Goal: Transaction & Acquisition: Purchase product/service

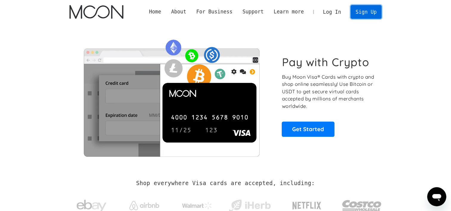
click at [365, 14] on link "Sign Up" at bounding box center [366, 11] width 31 height 13
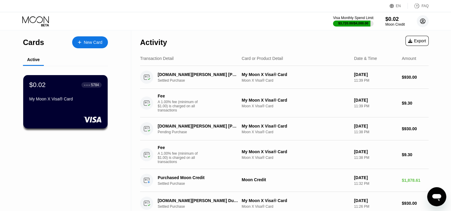
click at [425, 25] on circle at bounding box center [423, 21] width 12 height 12
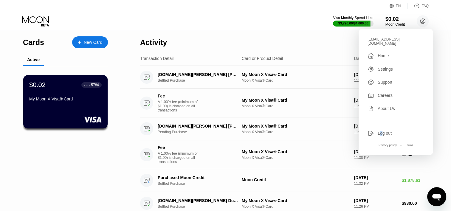
drag, startPoint x: 383, startPoint y: 125, endPoint x: 379, endPoint y: 130, distance: 6.0
click at [379, 130] on div "modren05@outlook.sa  Home Settings Support Careers About Us Log out Privacy po…" at bounding box center [396, 92] width 75 height 127
click at [379, 131] on div "Log out" at bounding box center [385, 133] width 14 height 5
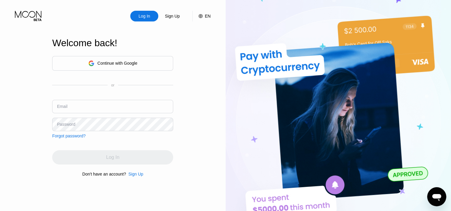
click at [371, 125] on img at bounding box center [339, 116] width 226 height 232
type input "modren01@outlook.sa"
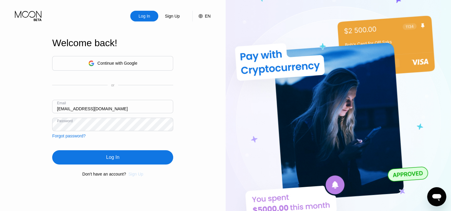
click at [140, 176] on div "Sign Up" at bounding box center [136, 174] width 15 height 5
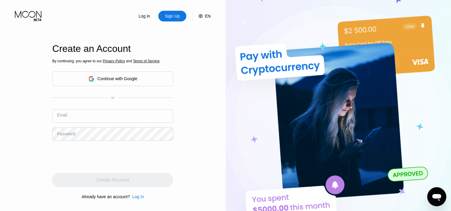
click at [101, 122] on input "text" at bounding box center [112, 115] width 121 height 13
type input "zebare01@hotmail.com"
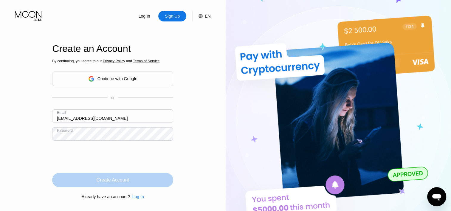
click at [107, 179] on div "Create Account" at bounding box center [113, 180] width 33 height 6
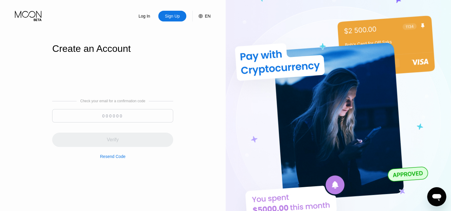
click at [137, 117] on input at bounding box center [112, 115] width 121 height 13
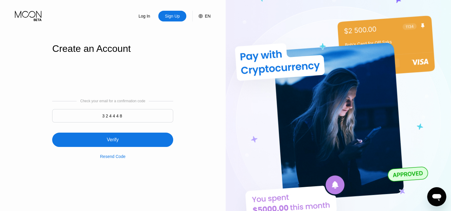
type input "324448"
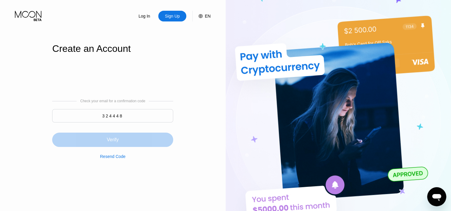
click at [125, 137] on div "Verify" at bounding box center [112, 140] width 121 height 14
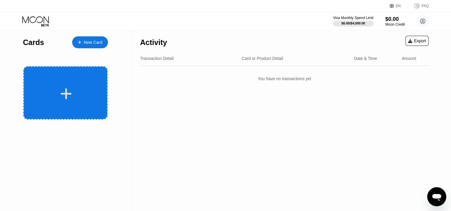
click at [79, 101] on div at bounding box center [65, 92] width 84 height 53
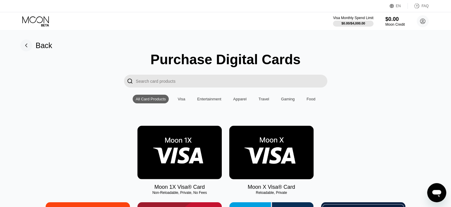
click at [279, 158] on img at bounding box center [271, 152] width 84 height 53
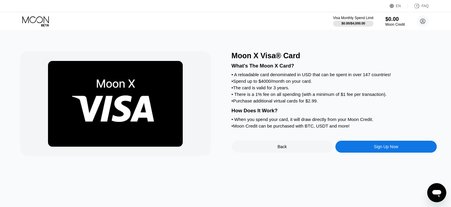
click at [354, 152] on div "Sign Up Now" at bounding box center [385, 146] width 101 height 12
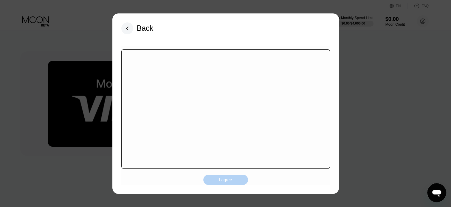
click at [227, 180] on div "I agree" at bounding box center [225, 179] width 13 height 5
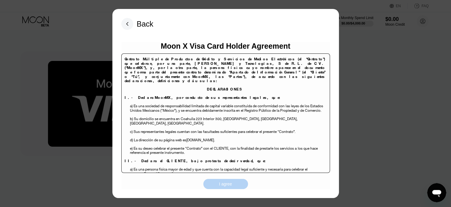
click at [217, 187] on div "I agree" at bounding box center [225, 184] width 45 height 10
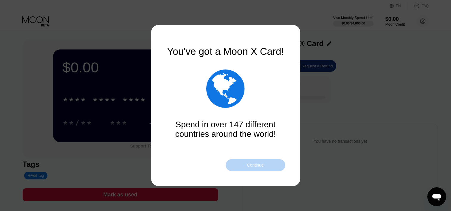
click at [243, 163] on div "Continue" at bounding box center [256, 165] width 60 height 12
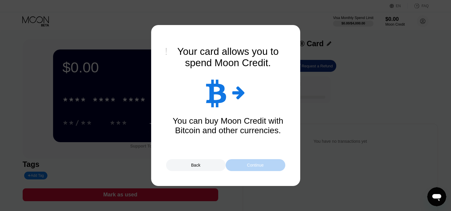
click at [243, 163] on div "Continue" at bounding box center [256, 165] width 60 height 12
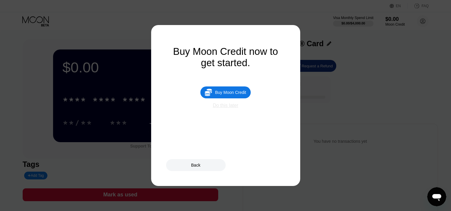
click at [224, 108] on div "Do this later" at bounding box center [225, 105] width 25 height 5
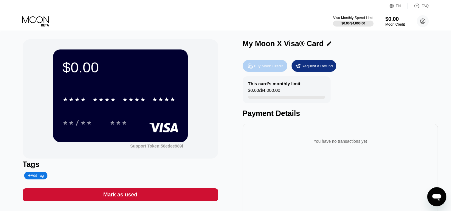
click at [260, 65] on div "Buy Moon Credit" at bounding box center [268, 66] width 29 height 5
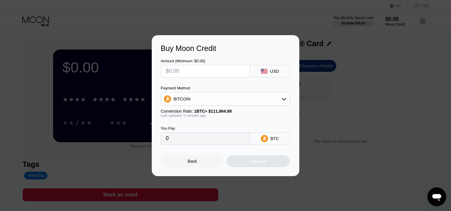
click at [216, 69] on input "text" at bounding box center [205, 71] width 79 height 12
type input "$1"
type input "0.00000894"
type input "$18"
type input "0.00016077"
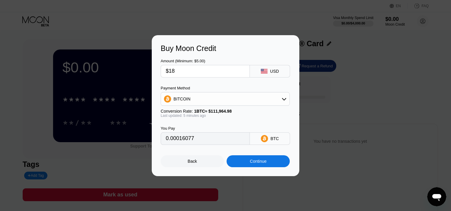
type input "$187"
type input "0.00167114"
type input "$1878"
type input "0.01678284"
type input "$1878.6"
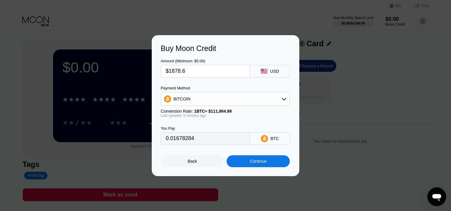
type input "0.01678821"
type input "$1878.60"
click at [217, 96] on div "BITCOIN" at bounding box center [225, 99] width 129 height 12
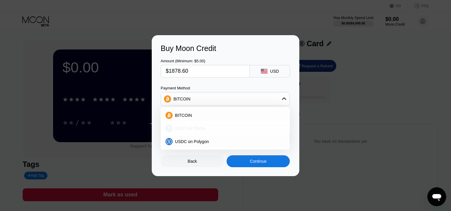
click at [211, 130] on div "USDT on TRON" at bounding box center [229, 128] width 112 height 5
type input "1897.58"
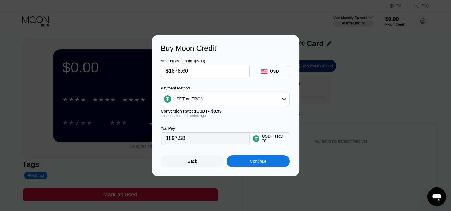
click at [244, 167] on div "Continue" at bounding box center [258, 161] width 63 height 12
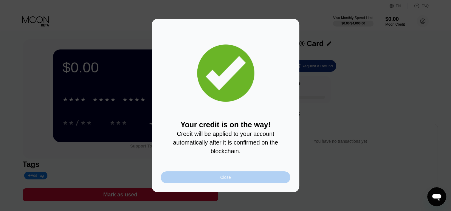
click at [200, 176] on div "Close" at bounding box center [226, 177] width 130 height 12
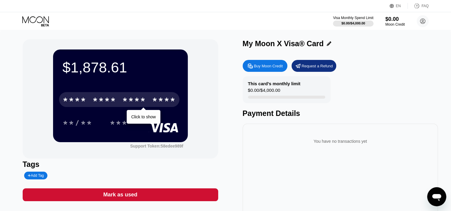
click at [129, 104] on div "* * * *" at bounding box center [134, 101] width 24 height 10
click at [225, 156] on div "$1,878.61 * * * * * * * * * * * * 4922 Click to copy 08/28 245 Support Token: 5…" at bounding box center [226, 133] width 406 height 189
click at [132, 96] on div "* * * * * * * * * * * * 4922" at bounding box center [119, 99] width 120 height 15
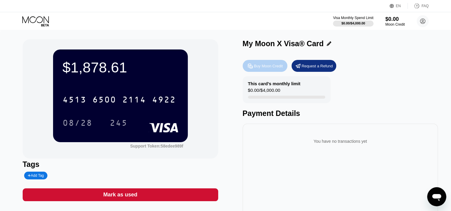
click at [272, 69] on div "Buy Moon Credit" at bounding box center [268, 66] width 29 height 5
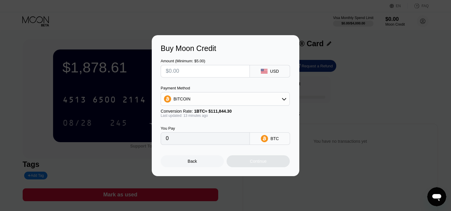
click at [194, 63] on div "Amount (Minimum: $5.00)" at bounding box center [205, 68] width 89 height 19
click at [188, 71] on input "text" at bounding box center [205, 71] width 79 height 12
type input "$1"
type input "0.00000895"
type input "$18"
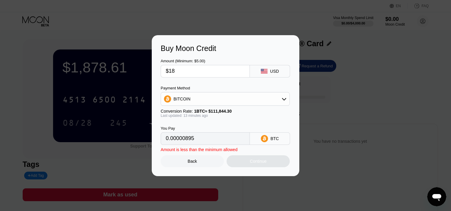
type input "0.00016101"
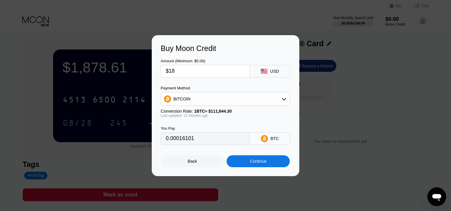
type input "$187"
type input "0.00167263"
type input "$1878"
type input "0.01679776"
type input "$1878.5"
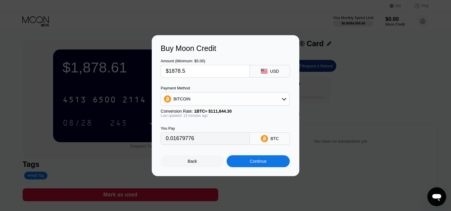
type input "0.01680223"
type input "$1878.58"
type input "0.01680295"
type input "$1878.5"
type input "0.01680223"
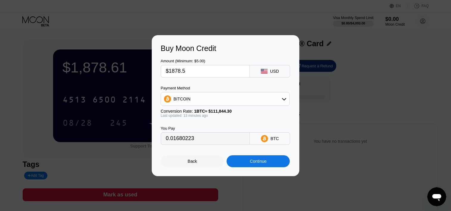
type input "$1878."
type input "0.01679776"
type input "$1878.60"
type input "0.01680313"
type input "$1878.60"
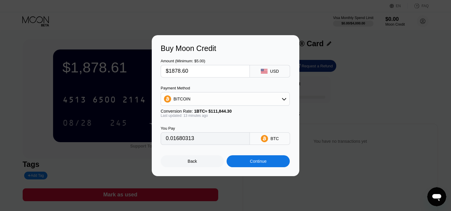
click at [247, 98] on div "BITCOIN" at bounding box center [225, 99] width 129 height 12
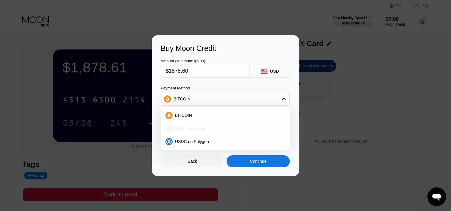
click at [228, 127] on div "USDT on TRON" at bounding box center [229, 128] width 112 height 5
type input "1897.58"
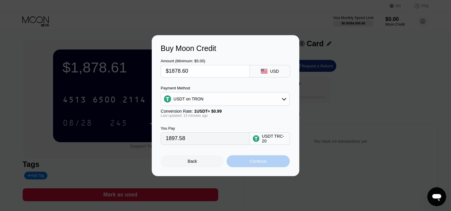
click at [234, 161] on div "Continue" at bounding box center [258, 161] width 63 height 12
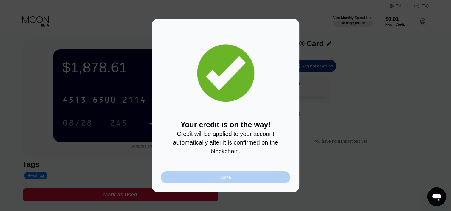
click at [197, 176] on div "Close" at bounding box center [226, 177] width 130 height 12
